Goal: Task Accomplishment & Management: Complete application form

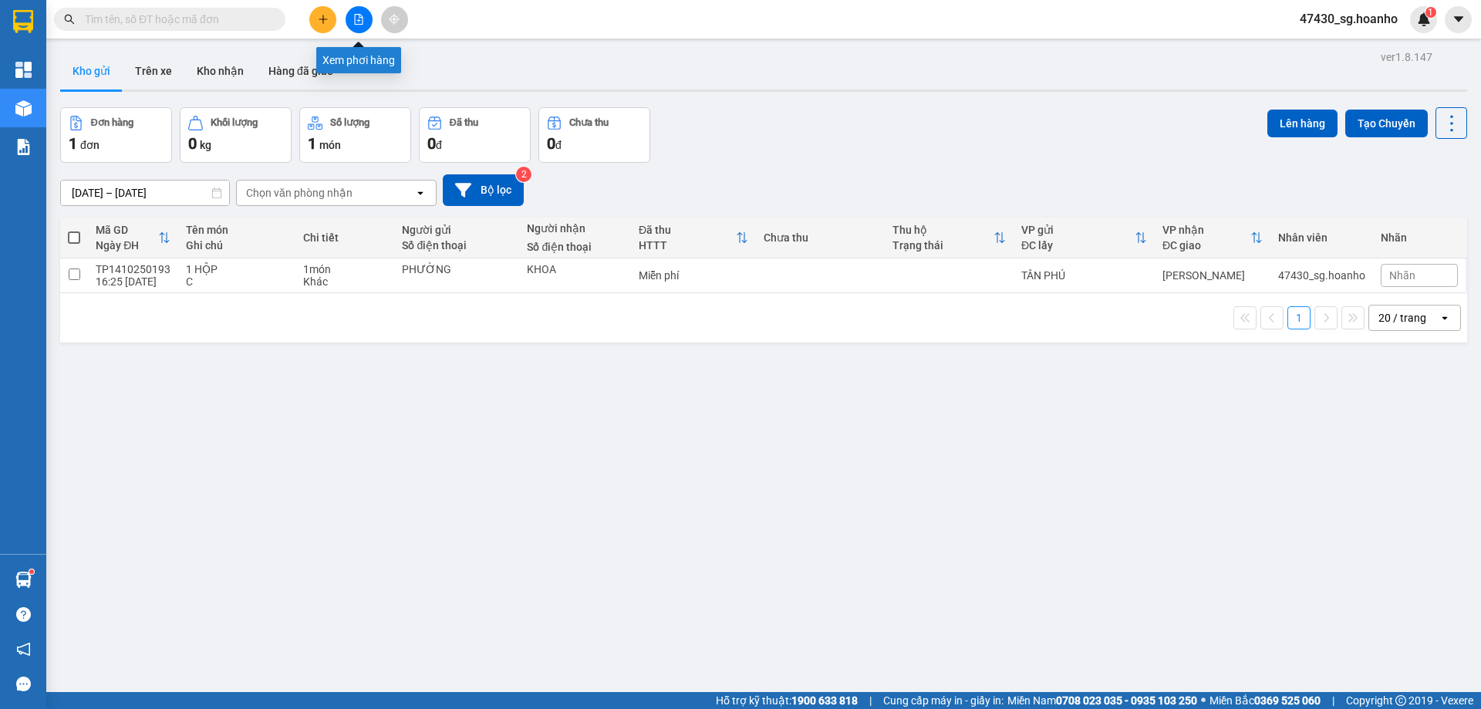
click at [356, 29] on button at bounding box center [359, 19] width 27 height 27
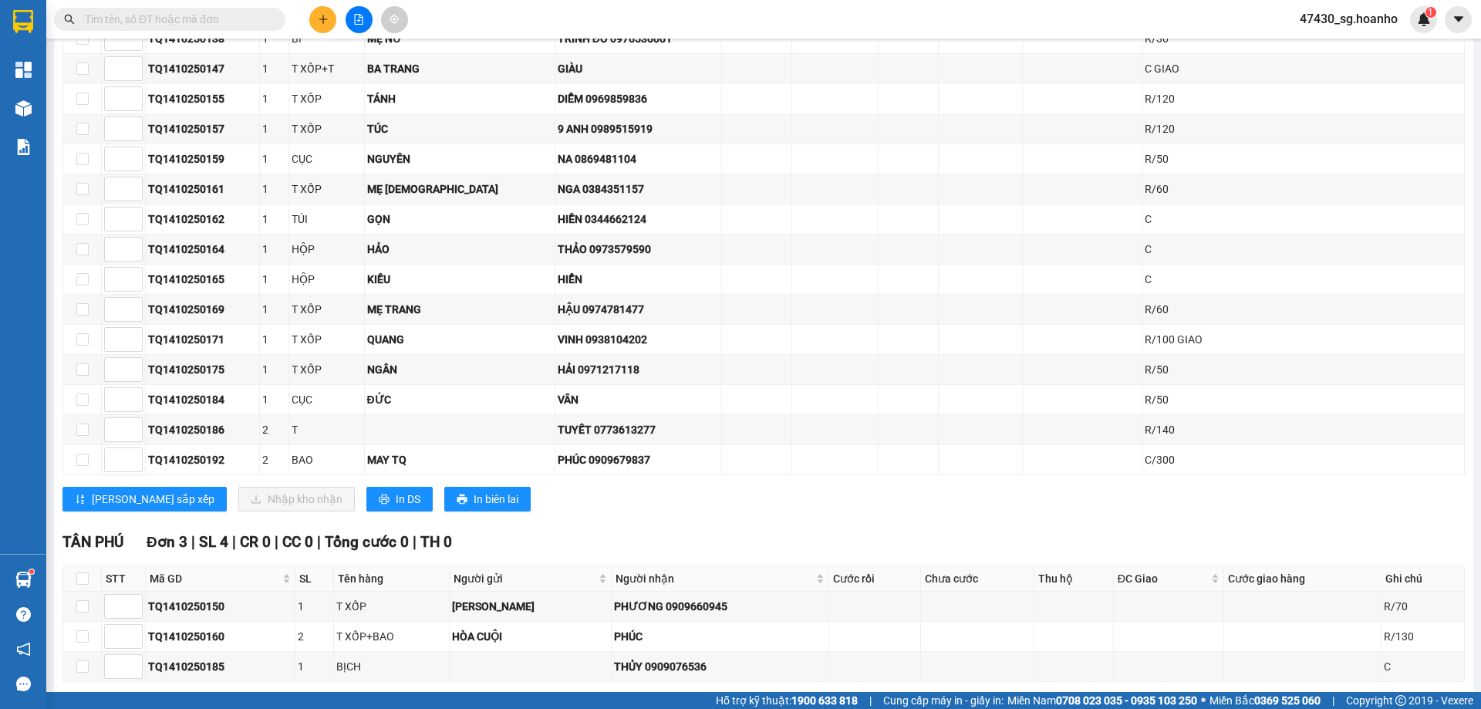
scroll to position [1129, 0]
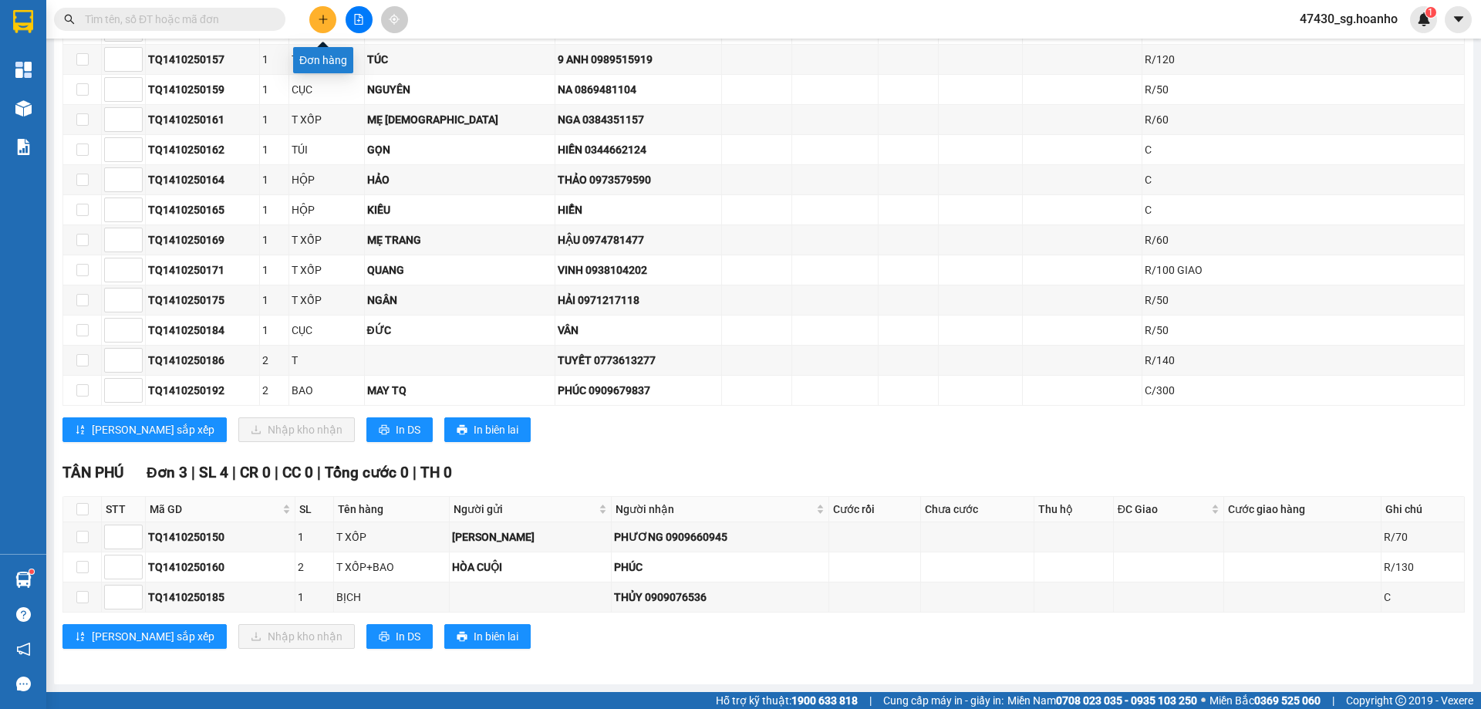
click at [322, 19] on icon "plus" at bounding box center [323, 19] width 11 height 11
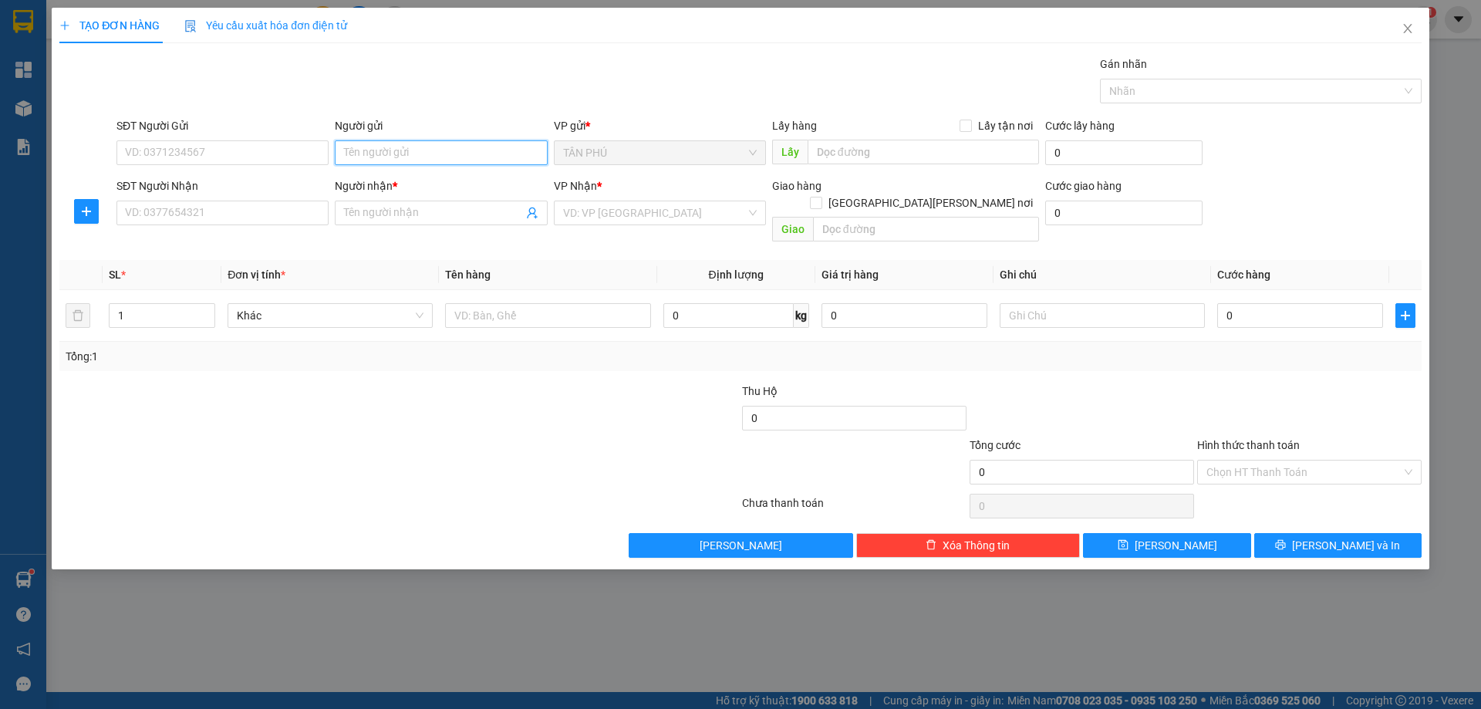
click at [468, 145] on input "Người gửi" at bounding box center [441, 152] width 212 height 25
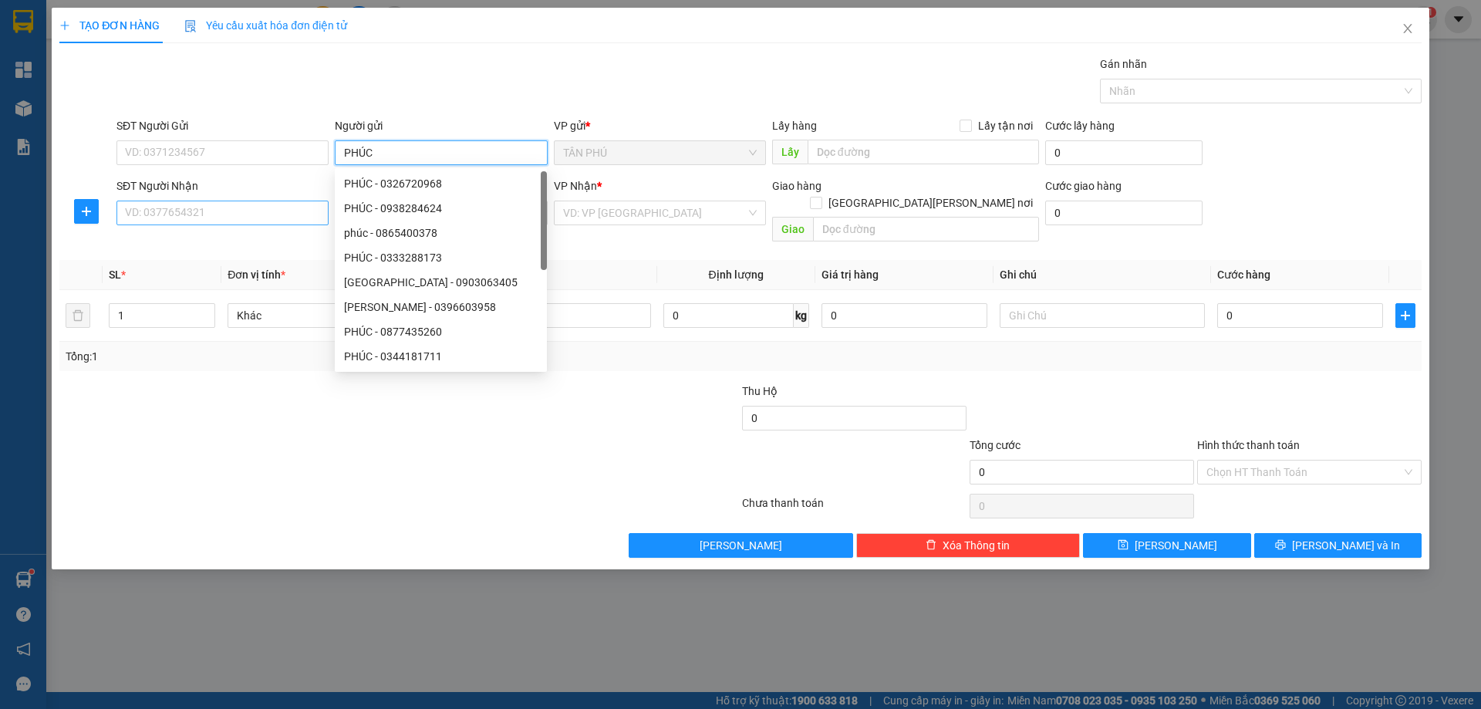
type input "PHÚC"
click at [263, 217] on input "SĐT Người Nhận" at bounding box center [222, 213] width 212 height 25
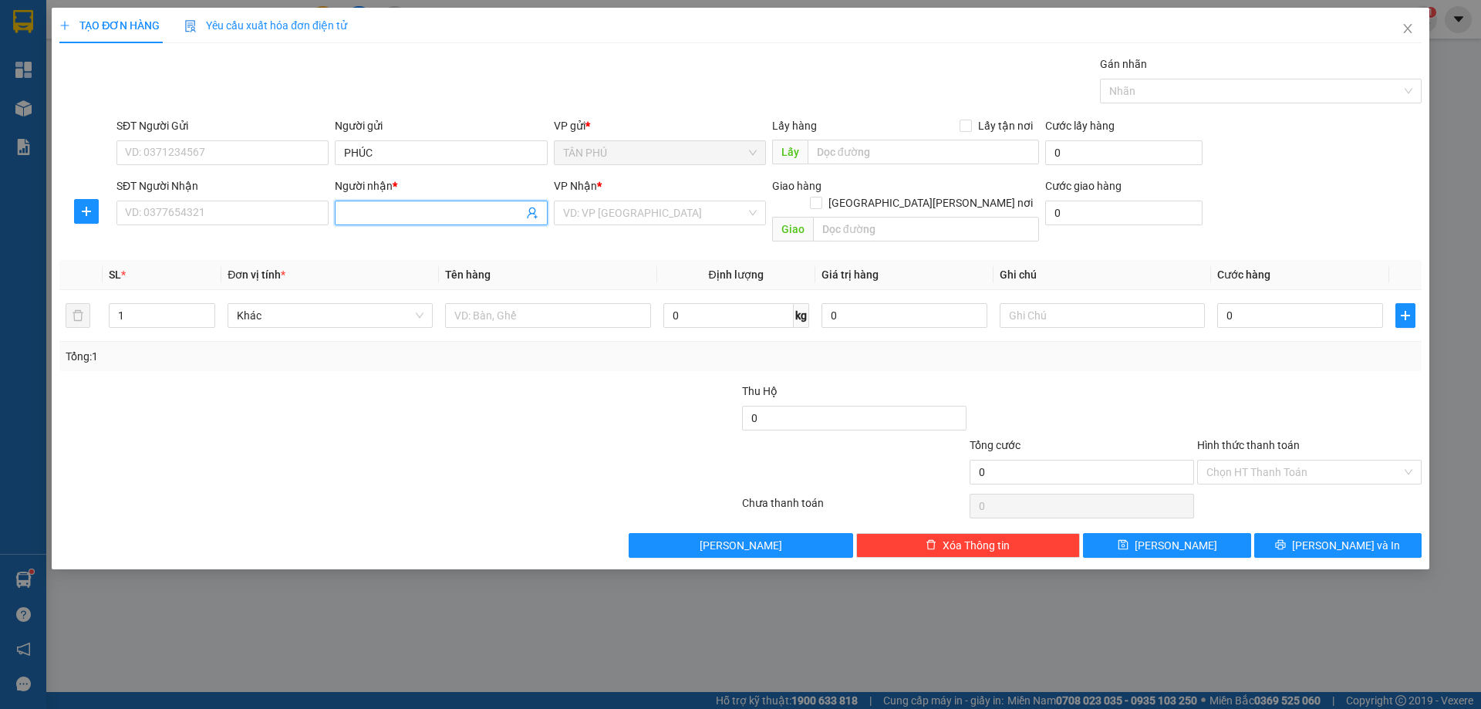
click at [359, 208] on input "Người nhận *" at bounding box center [433, 212] width 178 height 17
type input "HÒA CUỘI"
click at [469, 303] on input "text" at bounding box center [547, 315] width 205 height 25
type input "1 BÌ"
click at [616, 220] on input "search" at bounding box center [654, 212] width 183 height 23
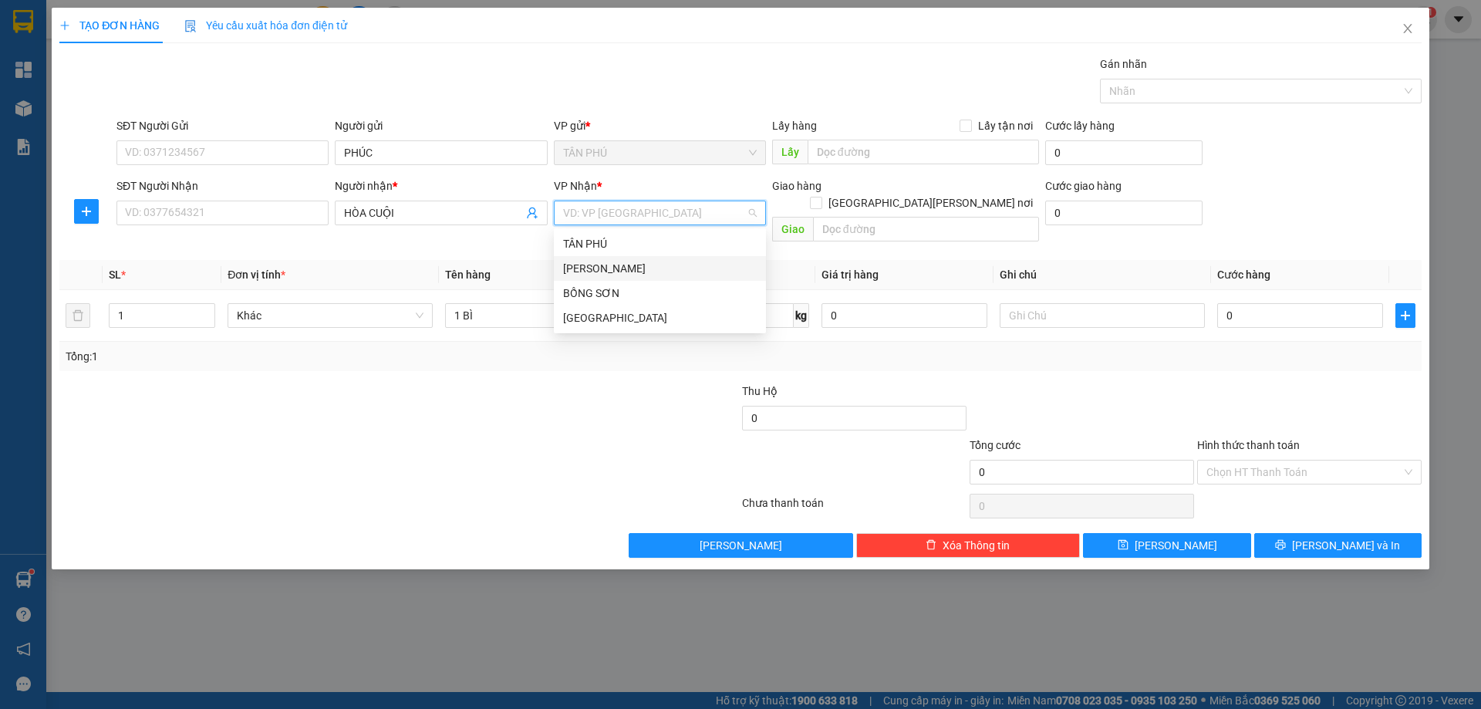
click at [627, 264] on div "[PERSON_NAME]" at bounding box center [660, 268] width 194 height 17
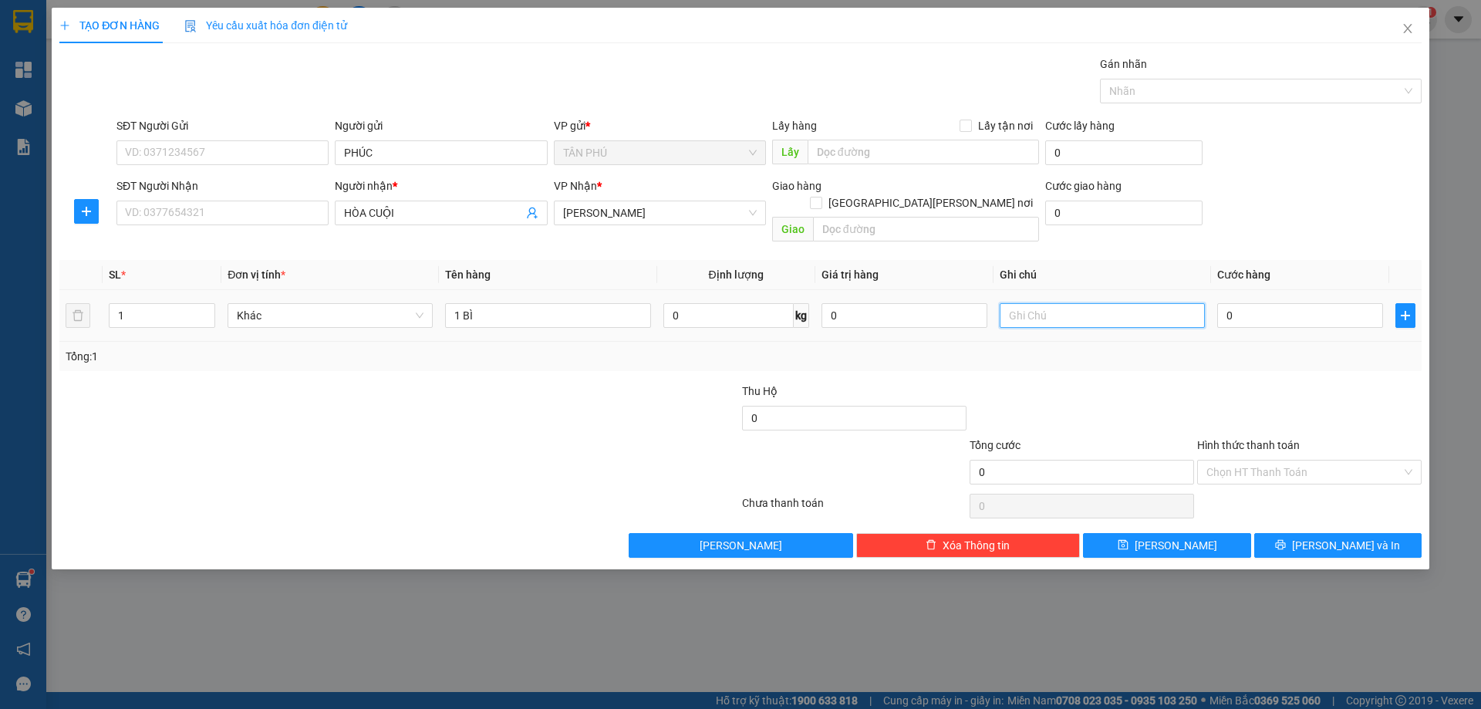
click at [1002, 303] on input "text" at bounding box center [1102, 315] width 205 height 25
type input "R-30"
click at [1270, 460] on input "Hình thức thanh toán" at bounding box center [1303, 471] width 195 height 23
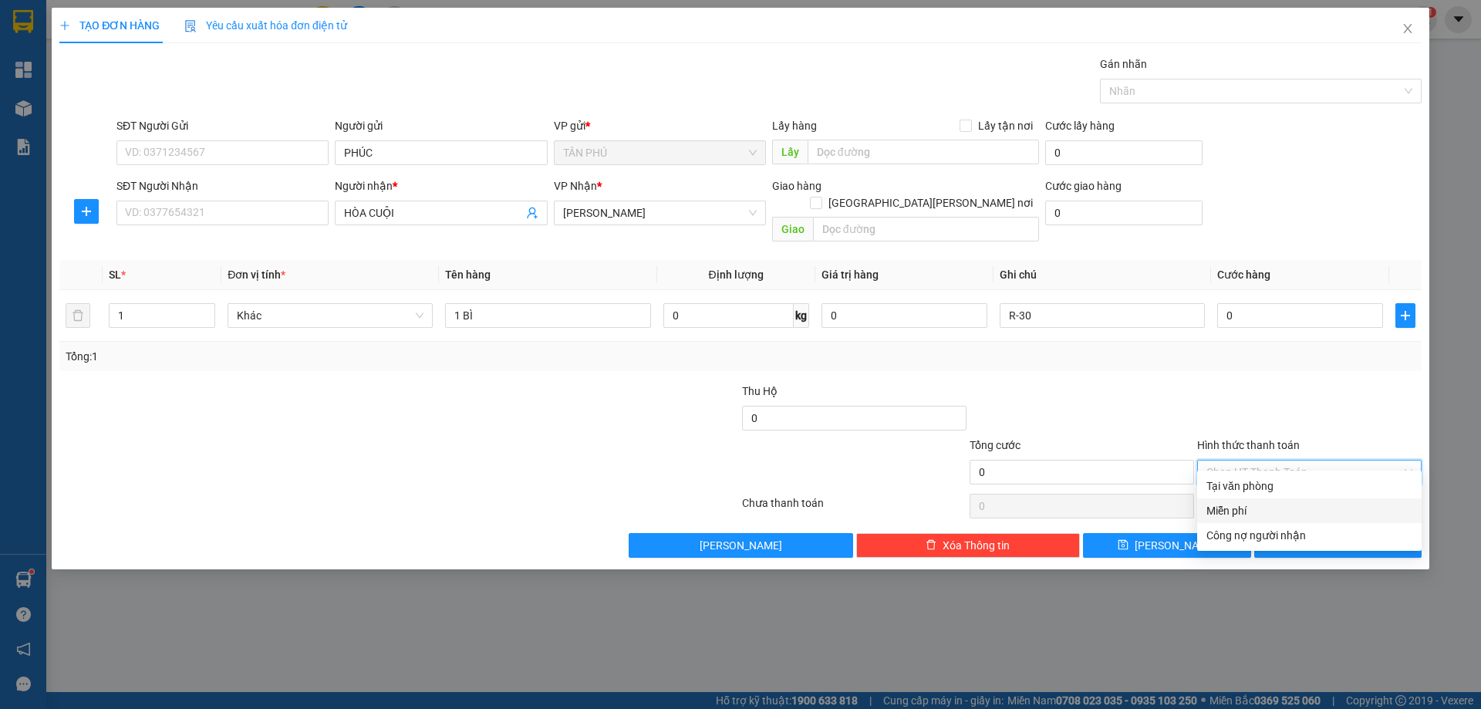
click at [1261, 504] on div "Miễn phí" at bounding box center [1309, 510] width 206 height 17
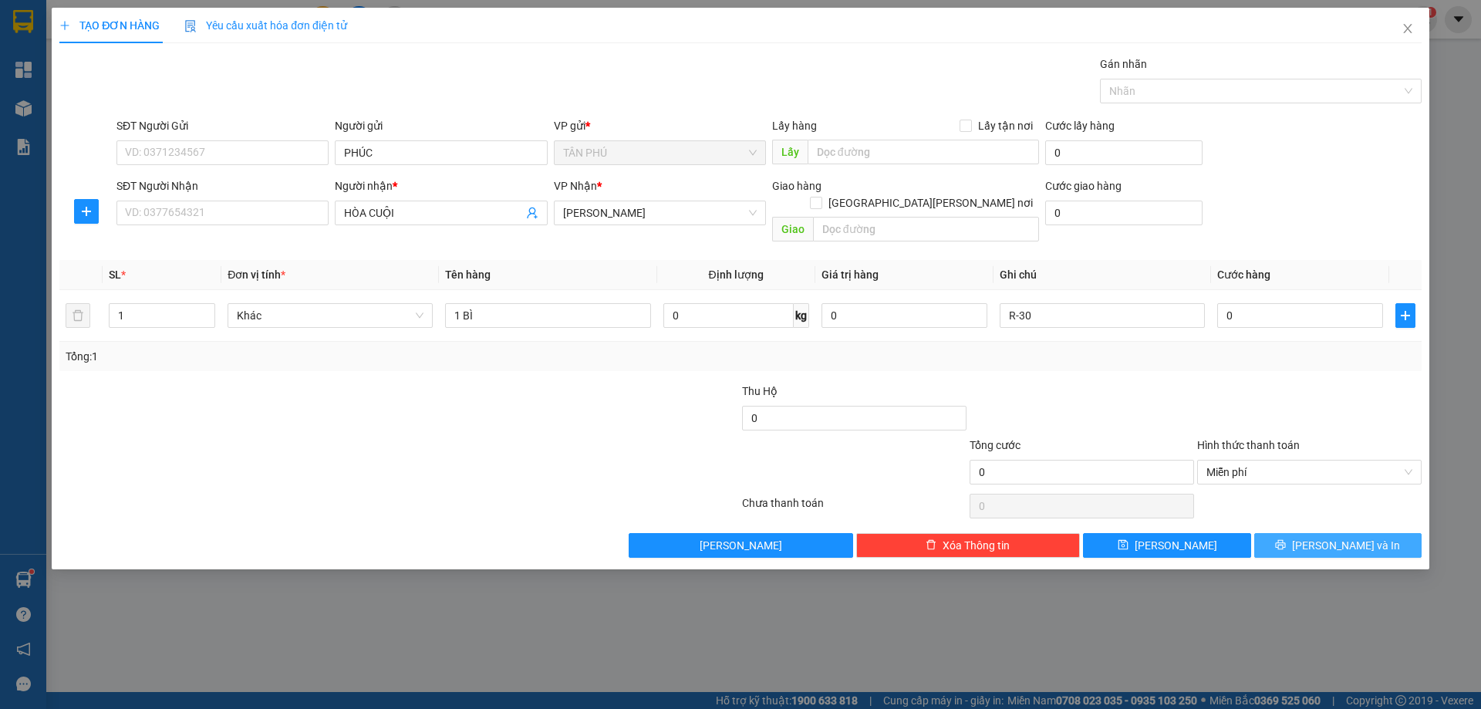
click at [1274, 533] on button "[PERSON_NAME] và In" at bounding box center [1337, 545] width 167 height 25
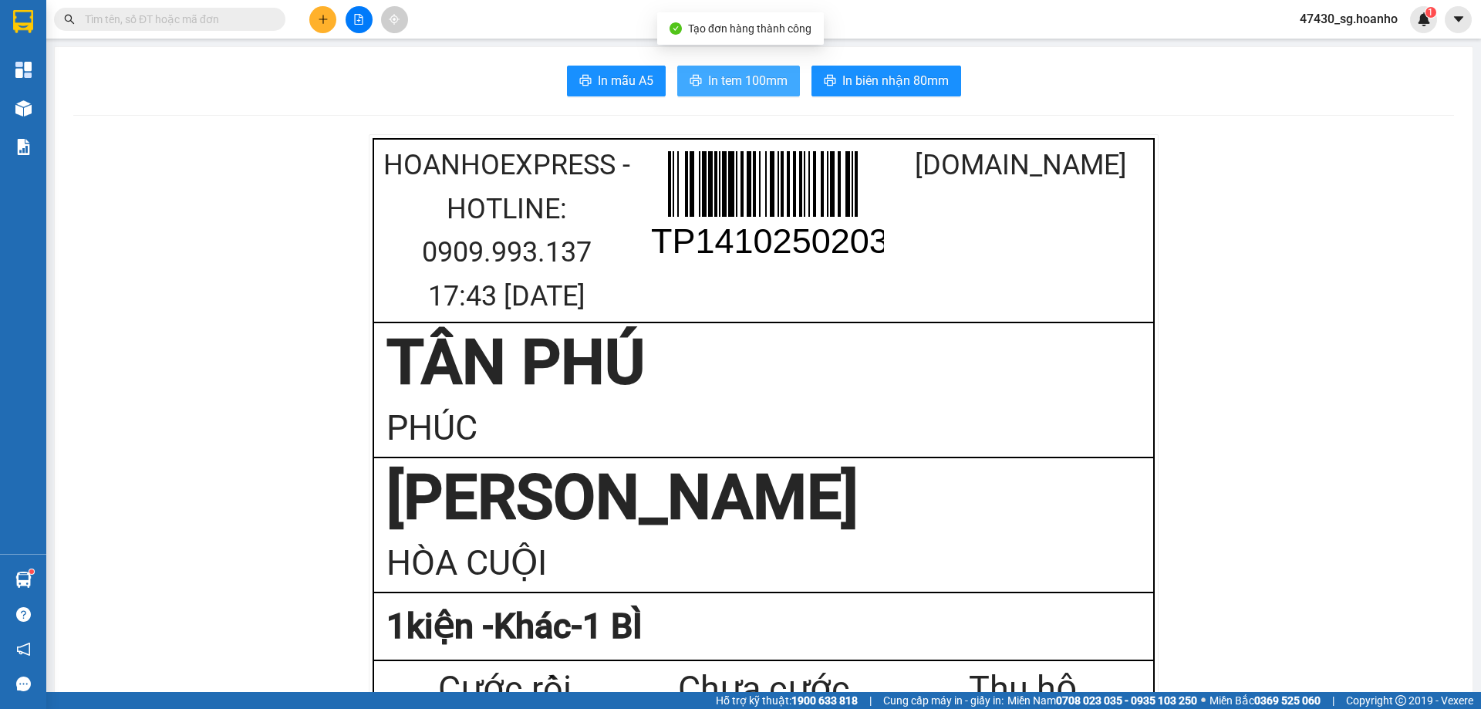
click at [744, 89] on span "In tem 100mm" at bounding box center [747, 80] width 79 height 19
